Goal: Task Accomplishment & Management: Use online tool/utility

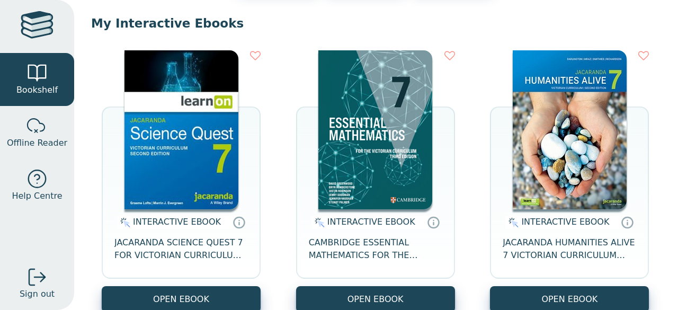
scroll to position [94, 0]
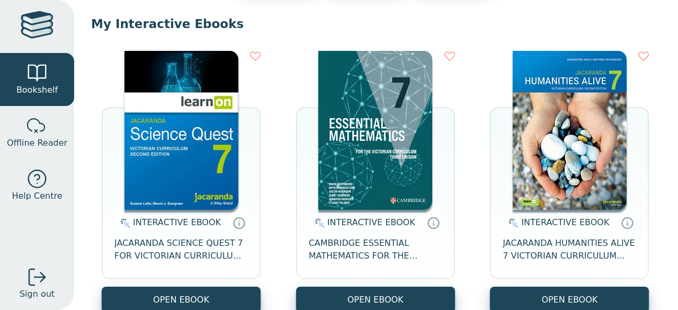
click at [187, 179] on img at bounding box center [181, 130] width 114 height 159
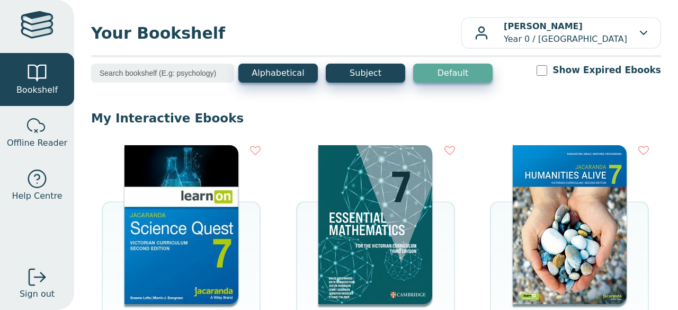
click at [221, 198] on img at bounding box center [181, 224] width 114 height 159
